Goal: Task Accomplishment & Management: Use online tool/utility

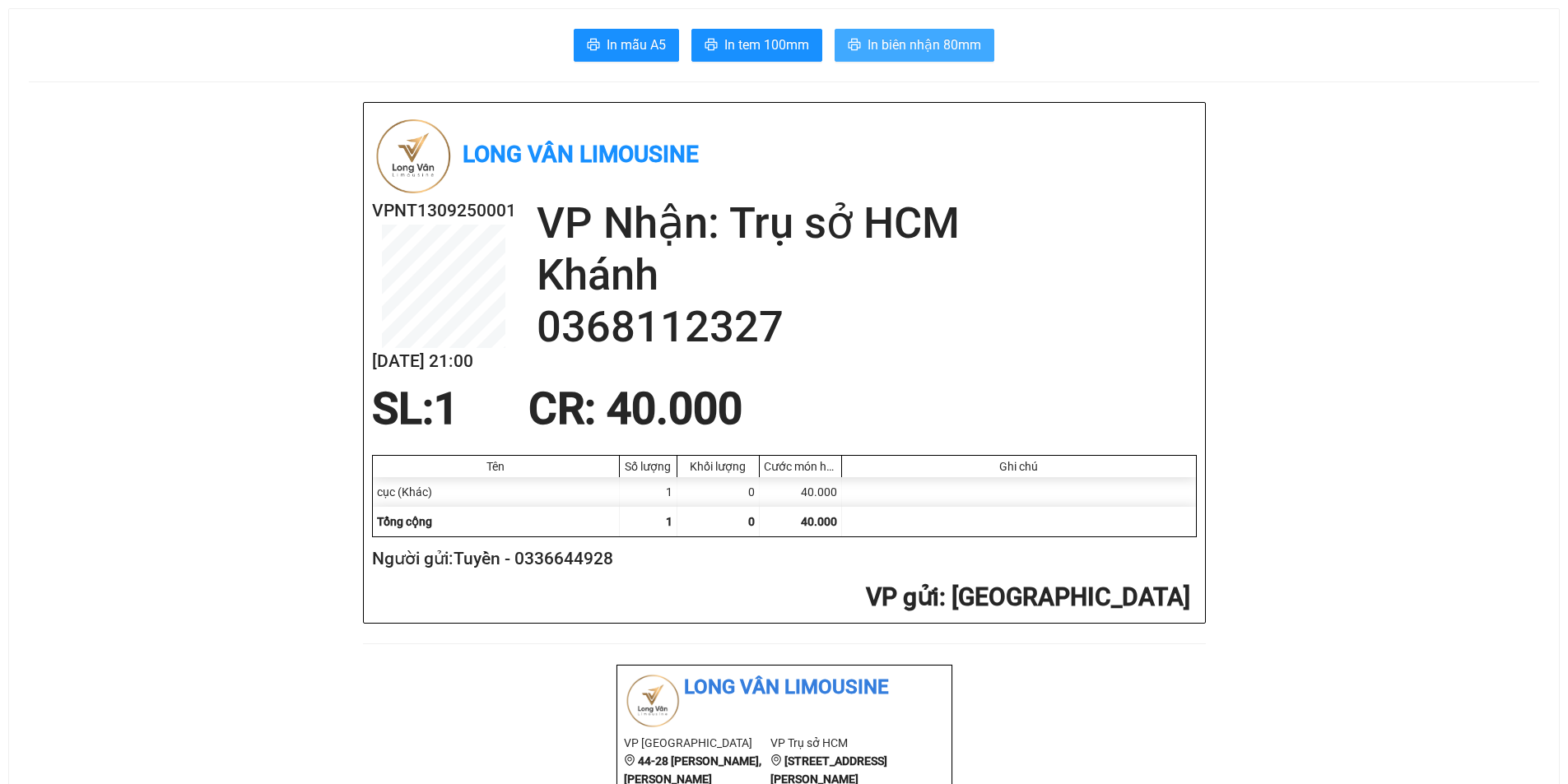
click at [921, 37] on span "In biên nhận 80mm" at bounding box center [924, 44] width 113 height 21
click at [788, 48] on span "In tem 100mm" at bounding box center [766, 44] width 85 height 21
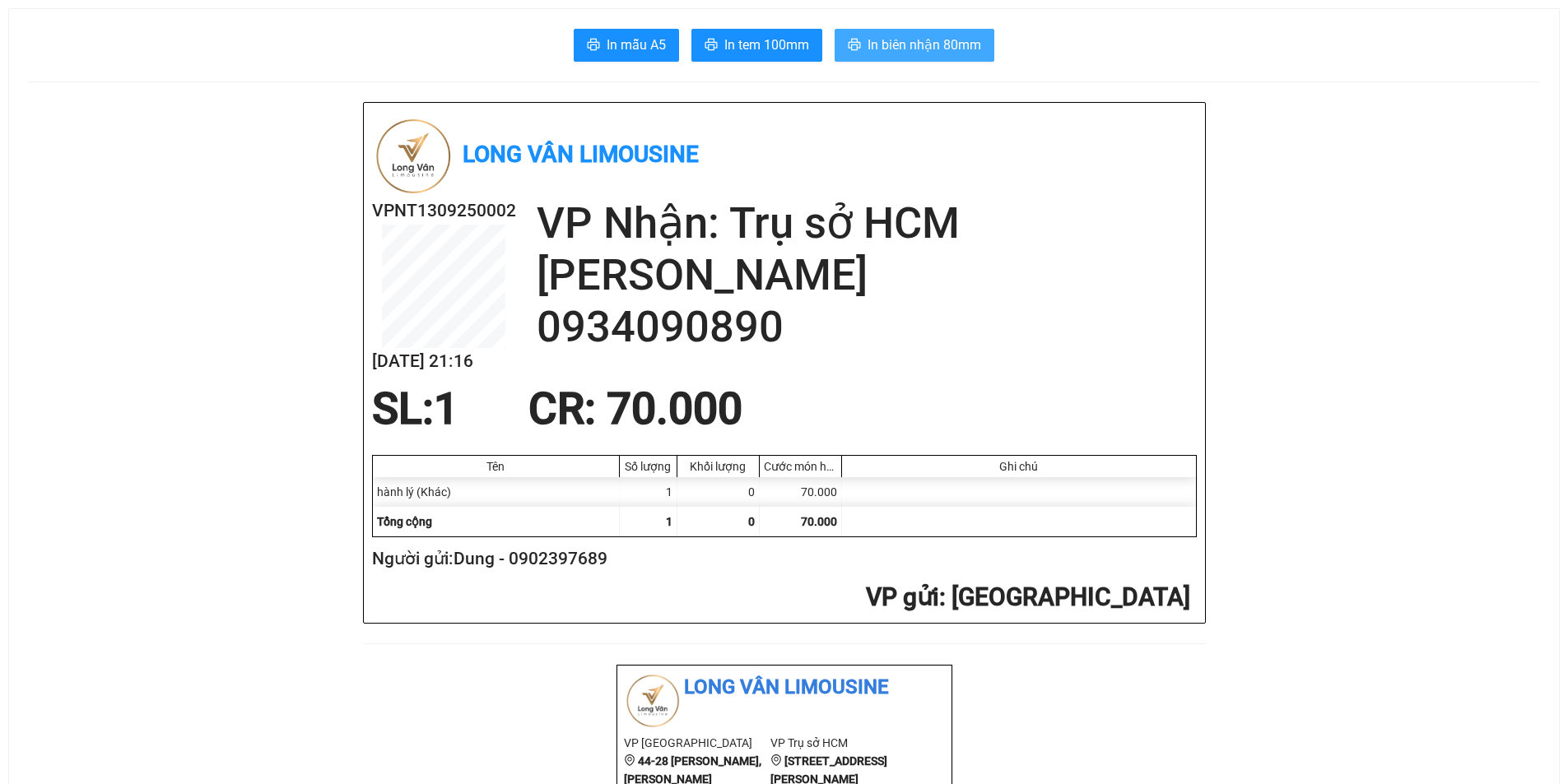
click at [848, 37] on button "In biên nhận 80mm" at bounding box center [915, 44] width 159 height 32
click at [769, 43] on span "In tem 100mm" at bounding box center [766, 44] width 85 height 21
click at [728, 32] on button "In tem 100mm" at bounding box center [756, 44] width 131 height 32
click at [769, 48] on span "In tem 100mm" at bounding box center [766, 44] width 85 height 21
